Goal: Find specific page/section: Find specific page/section

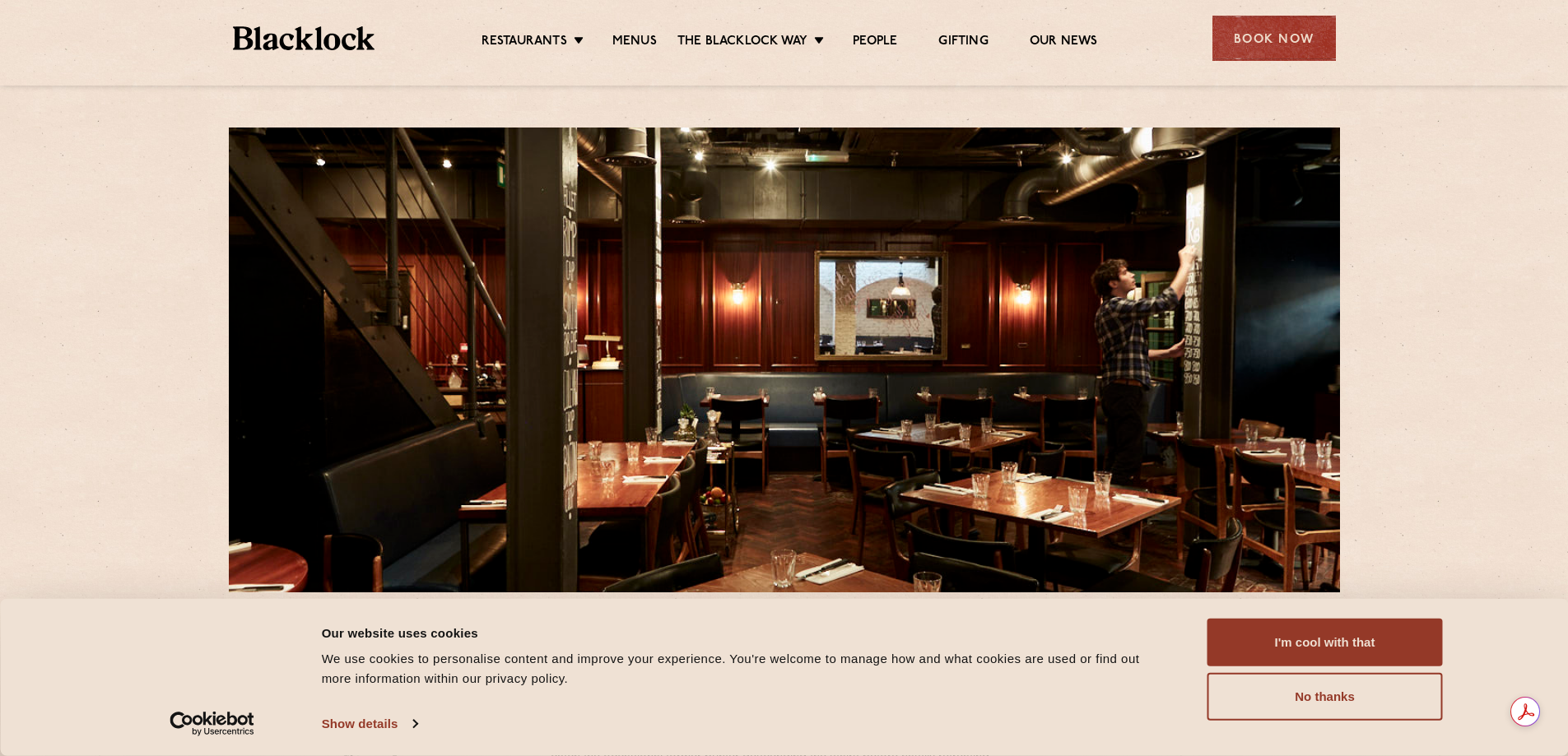
click at [643, 29] on ul "Restaurants [GEOGRAPHIC_DATA] [GEOGRAPHIC_DATA] [GEOGRAPHIC_DATA] [GEOGRAPHIC_D…" at bounding box center [789, 38] width 829 height 26
click at [639, 45] on link "Menus" at bounding box center [634, 43] width 45 height 19
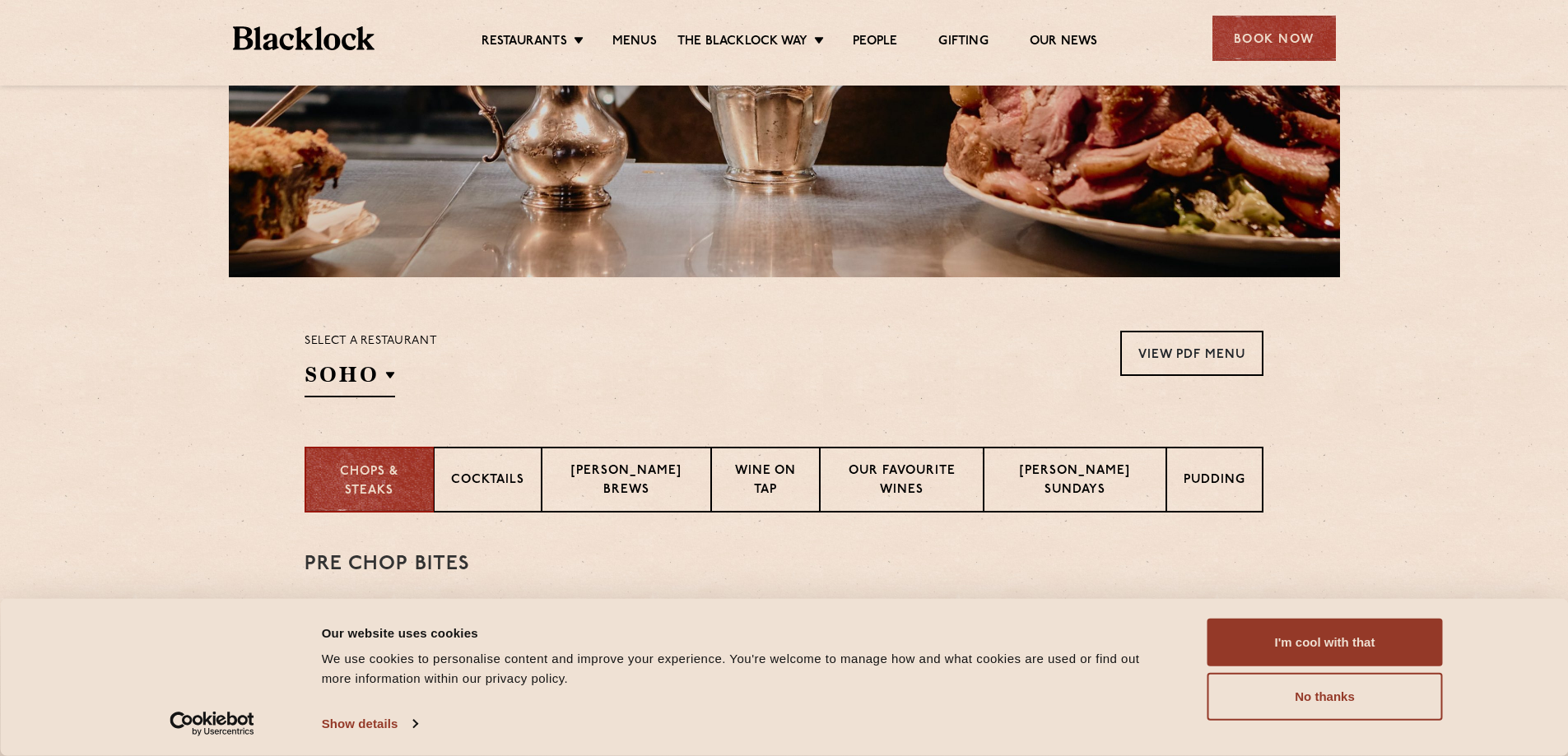
scroll to position [494, 0]
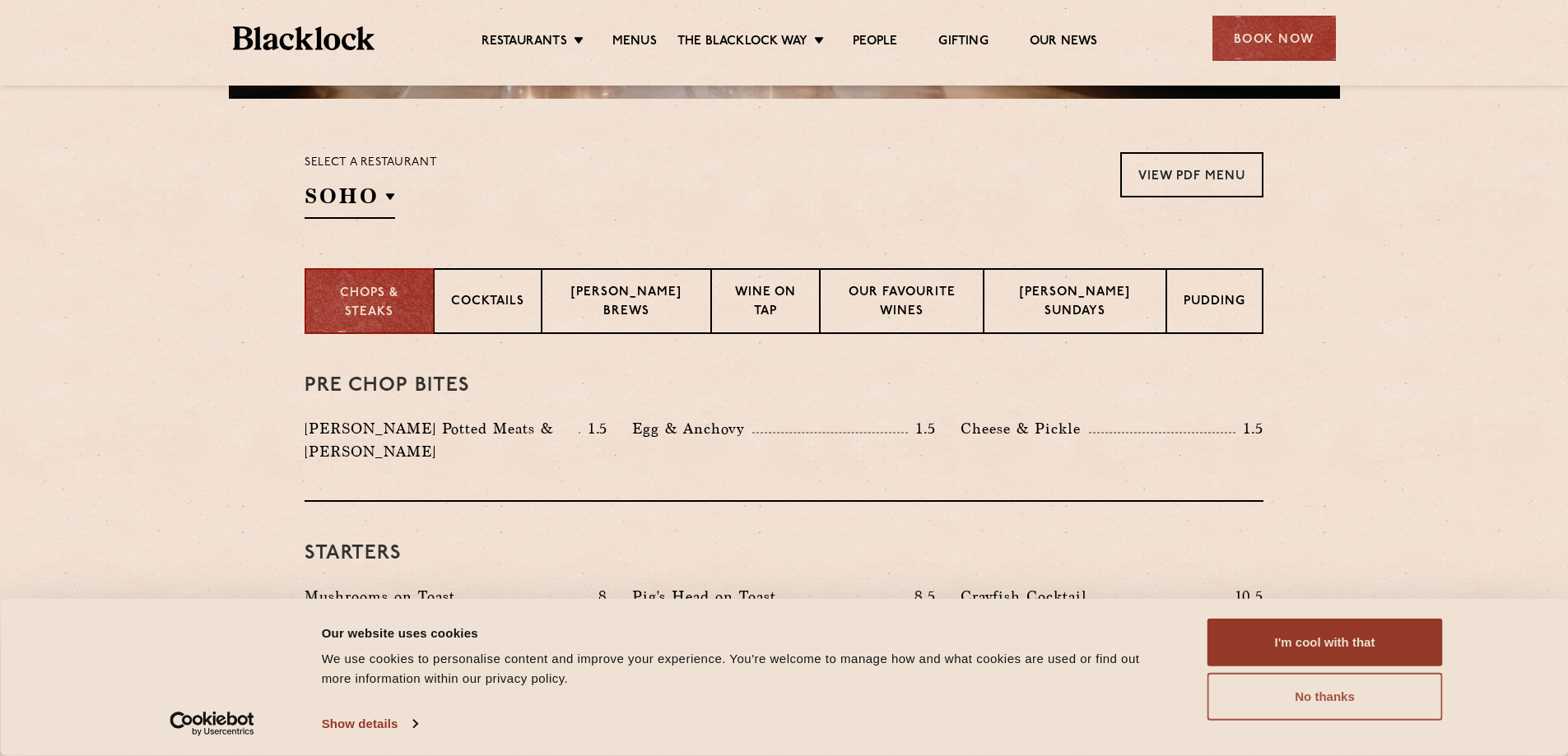
click at [1288, 704] on button "No thanks" at bounding box center [1325, 697] width 236 height 48
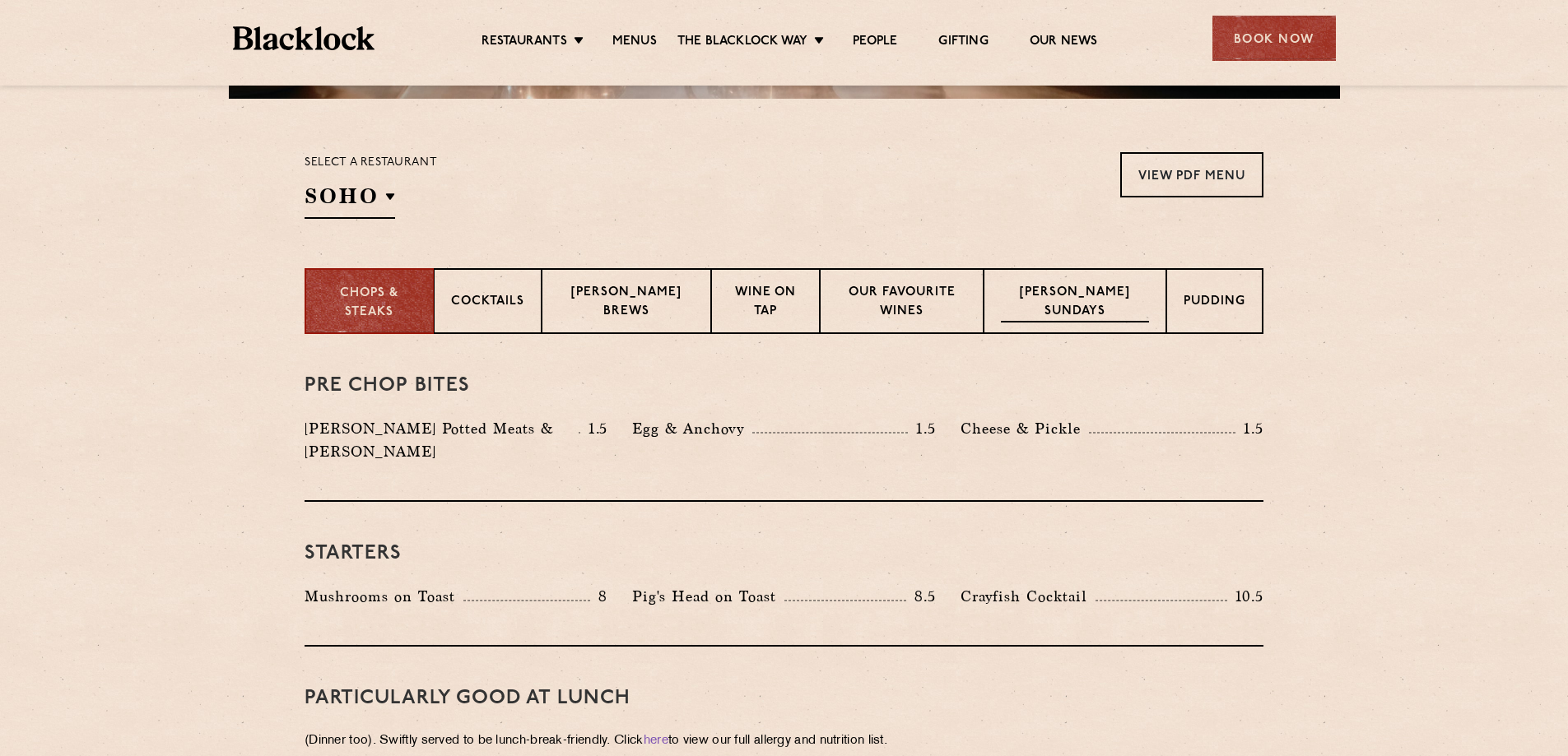
click at [1100, 301] on p "Blacklock Sundays" at bounding box center [1075, 303] width 148 height 39
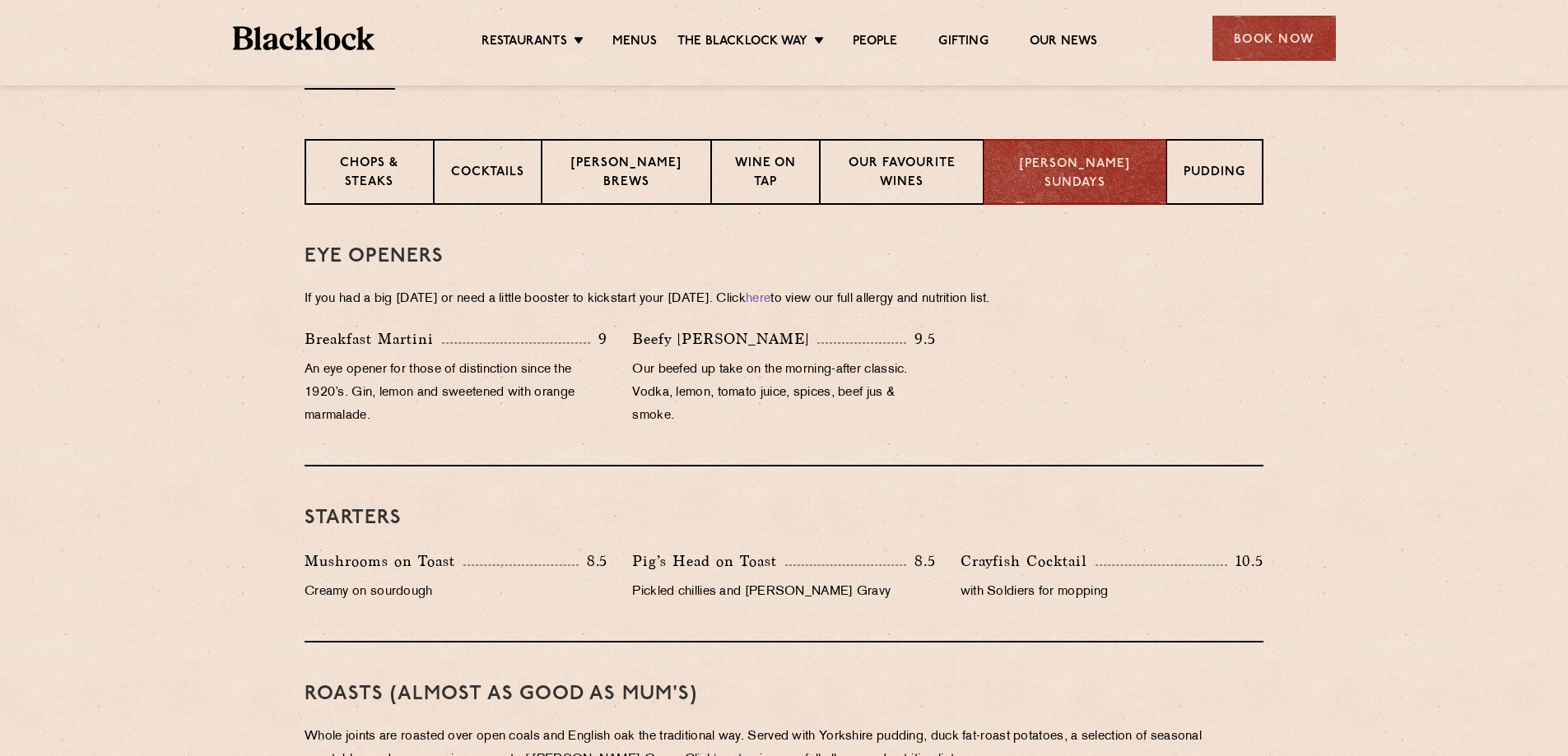
scroll to position [823, 0]
